Goal: Transaction & Acquisition: Purchase product/service

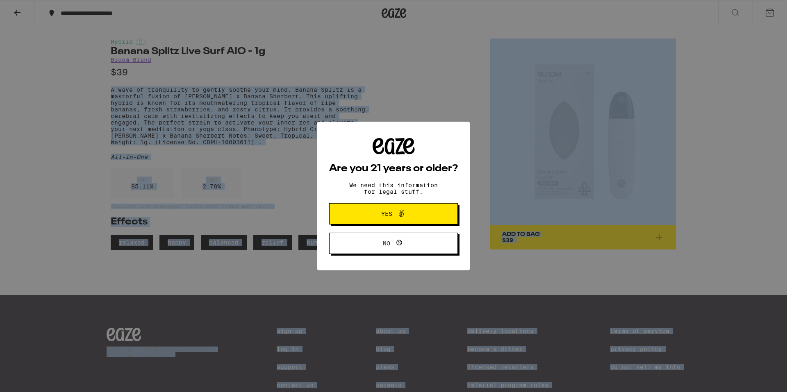
drag, startPoint x: 102, startPoint y: 91, endPoint x: 228, endPoint y: 155, distance: 141.4
click at [228, 155] on body "**********" at bounding box center [393, 212] width 787 height 425
drag, startPoint x: 399, startPoint y: 244, endPoint x: 401, endPoint y: 213, distance: 30.4
click at [401, 213] on div "Are you 21 years or older? We need this information for legal stuff. Yes No" at bounding box center [393, 196] width 129 height 116
click at [401, 213] on icon at bounding box center [401, 214] width 10 height 10
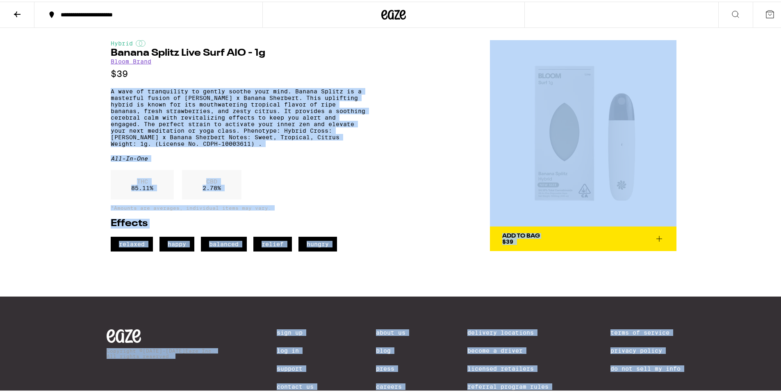
click at [368, 179] on div "Hybrid Banana Splitz Live Surf AIO - 1g Bloom Brand $39 A wave of tranquility t…" at bounding box center [393, 138] width 590 height 224
click at [243, 157] on div "Hybrid Banana Splitz Live Surf AIO - 1g Bloom Brand $39 A wave of tranquility t…" at bounding box center [238, 145] width 255 height 212
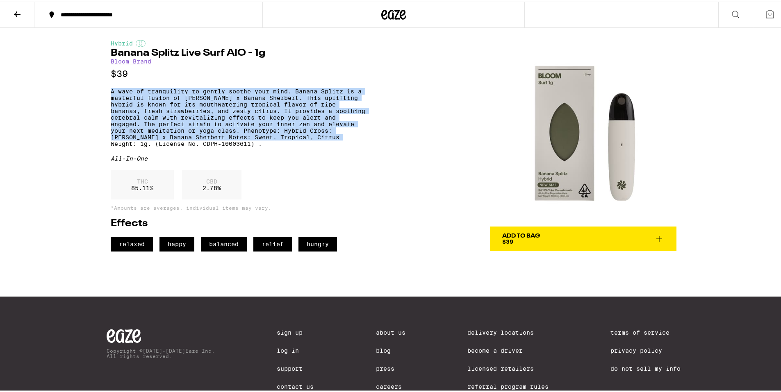
drag, startPoint x: 107, startPoint y: 94, endPoint x: 333, endPoint y: 141, distance: 230.5
click at [333, 141] on div "Hybrid Banana Splitz Live Surf AIO - 1g Bloom Brand $39 A wave of tranquility t…" at bounding box center [393, 138] width 590 height 224
copy p "A wave of tranquility to gently soothe your mind. Banana Splitz is a masterful …"
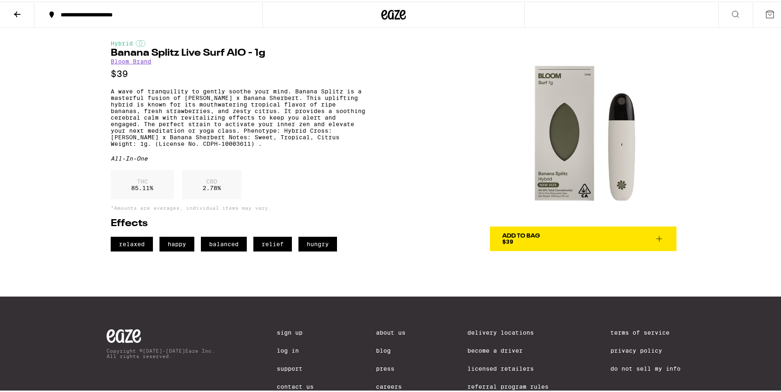
click at [396, 188] on div "Hybrid Banana Splitz Live Surf AIO - 1g Bloom Brand $39 A wave of tranquility t…" at bounding box center [393, 138] width 590 height 224
